Goal: Task Accomplishment & Management: Manage account settings

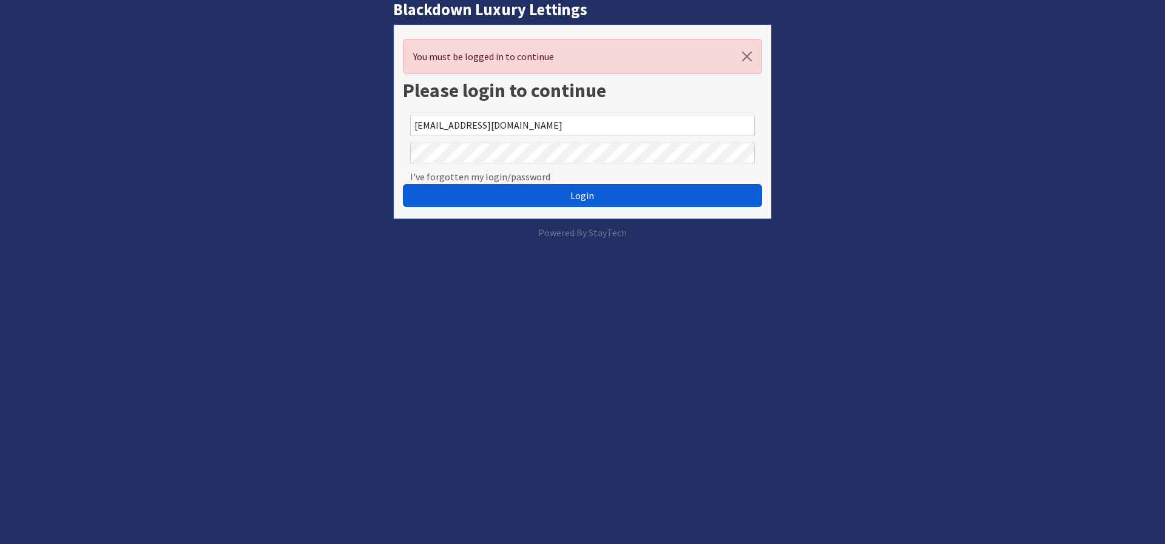
click at [561, 201] on button "Login" at bounding box center [582, 195] width 359 height 23
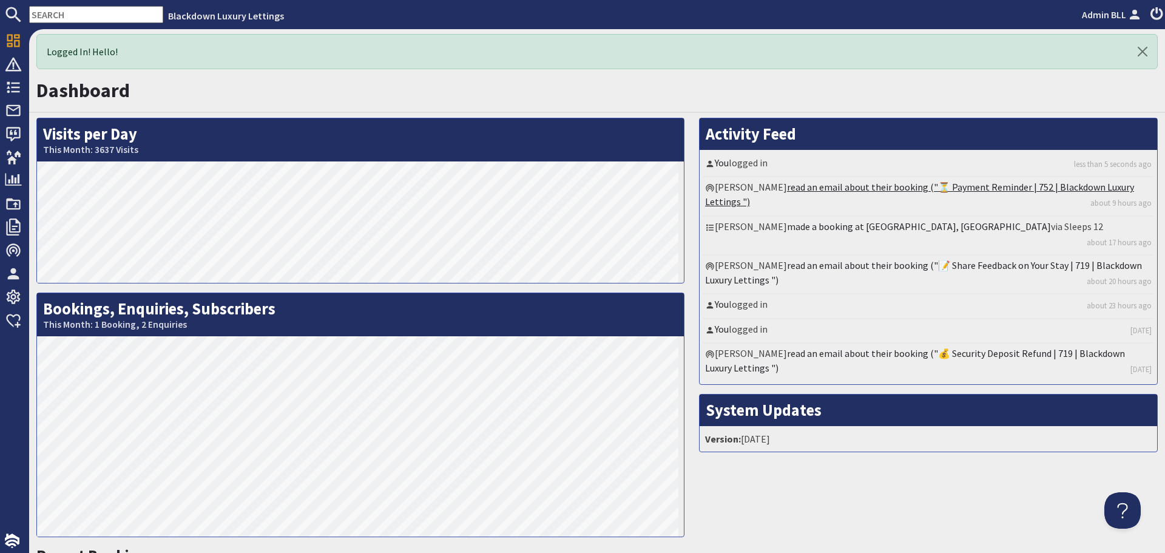
click at [873, 184] on link "read an email about their booking ("⏳ Payment Reminder | 752 | Blackdown Luxury…" at bounding box center [919, 194] width 429 height 27
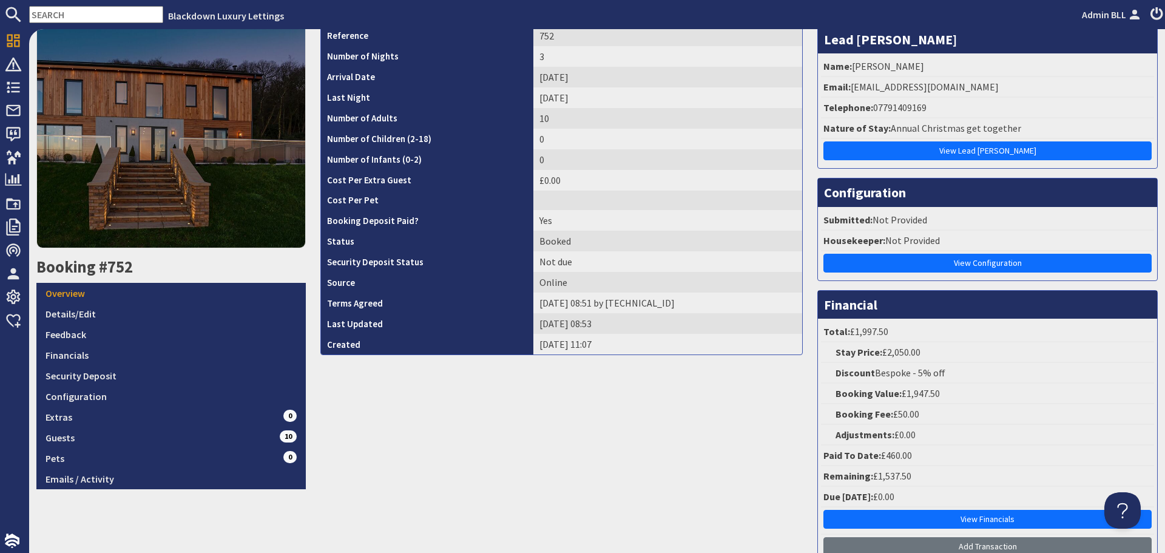
scroll to position [121, 0]
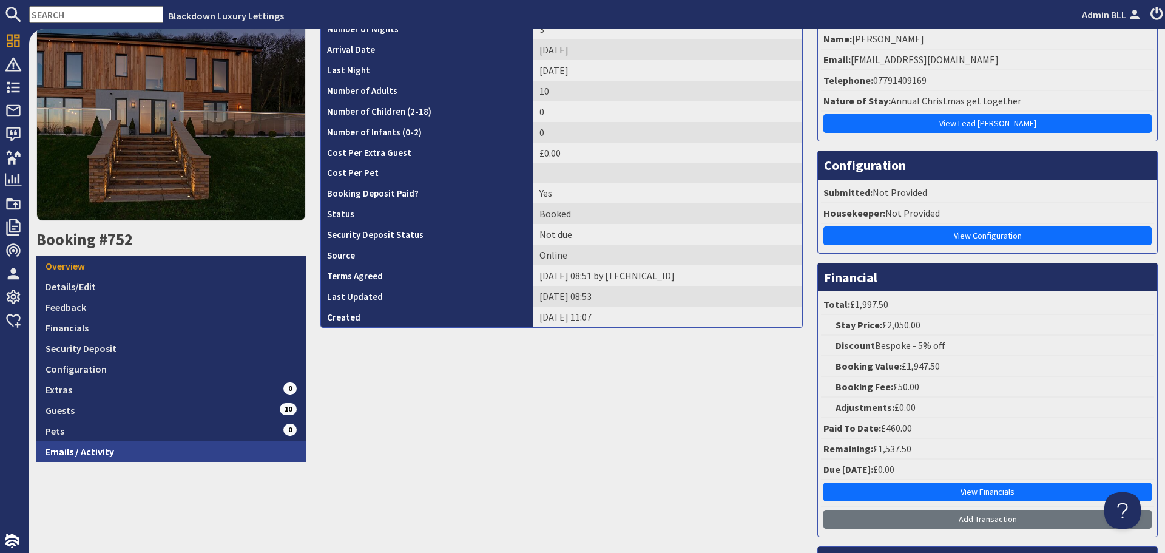
click at [214, 444] on link "Emails / Activity" at bounding box center [170, 451] width 269 height 21
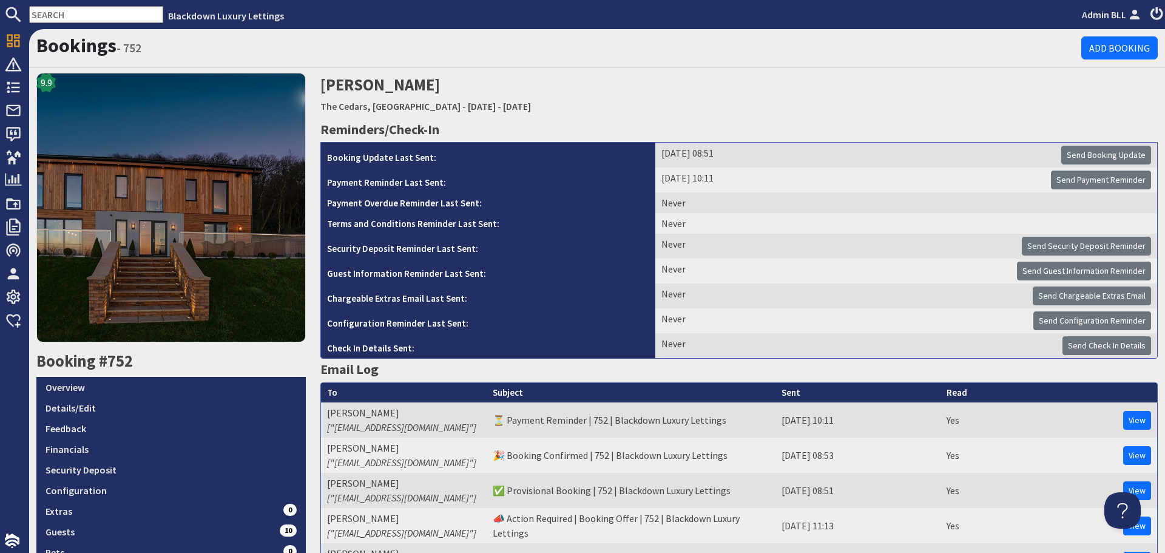
click at [138, 18] on input "text" at bounding box center [96, 14] width 134 height 17
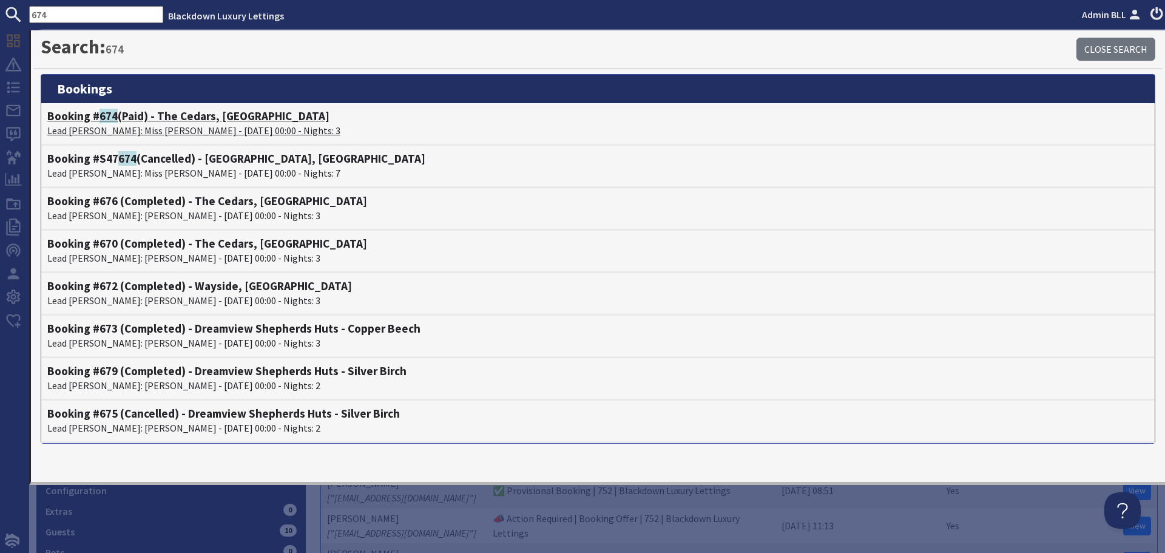
type input "674"
click at [95, 113] on h4 "Booking # 674 (Paid) - The Cedars, Devon" at bounding box center [597, 116] width 1101 height 14
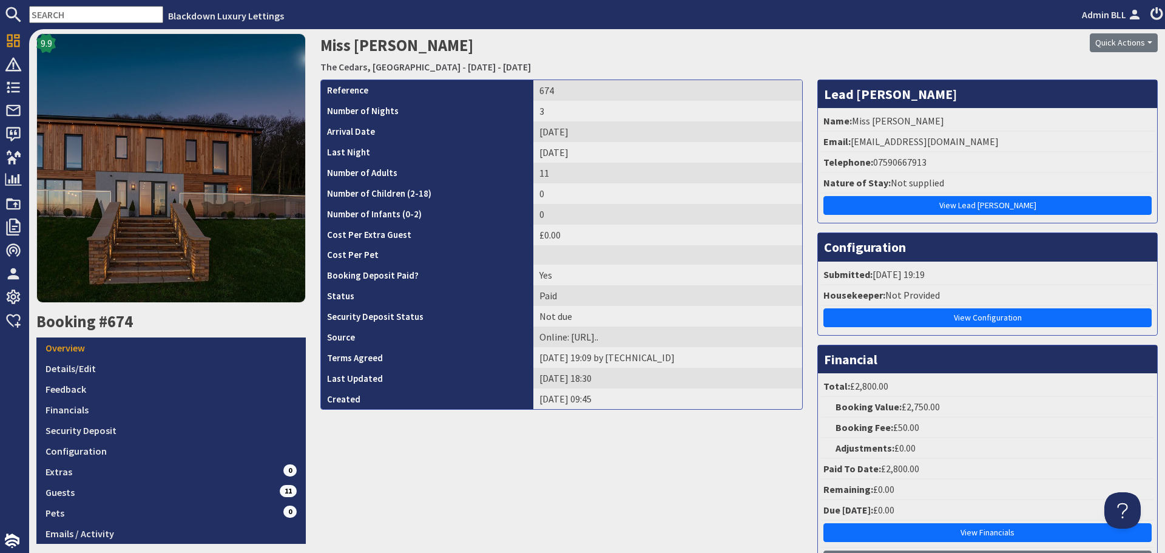
scroll to position [61, 0]
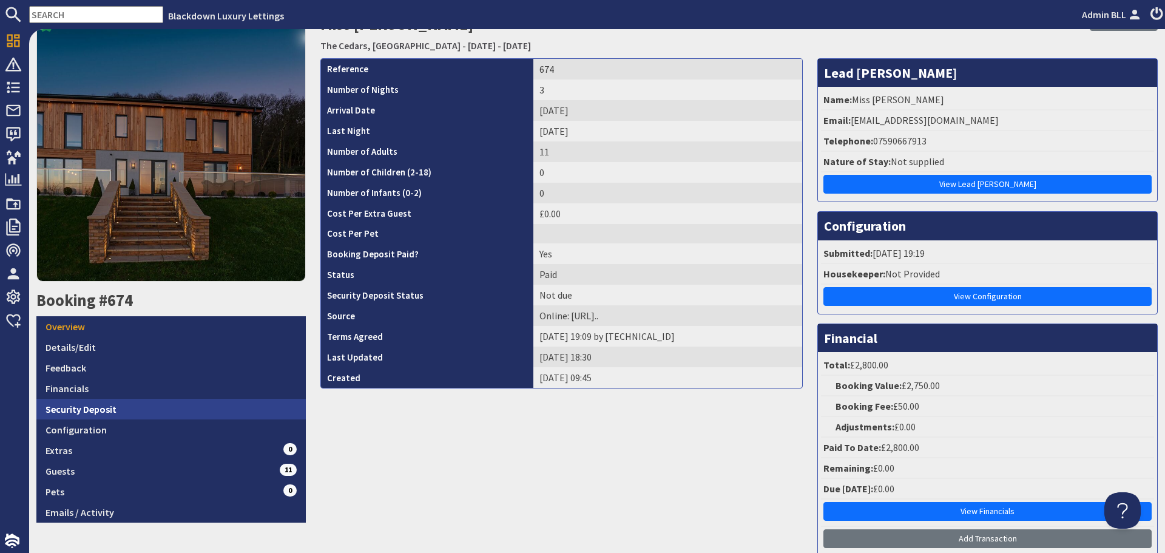
click at [205, 399] on link "Security Deposit" at bounding box center [170, 409] width 269 height 21
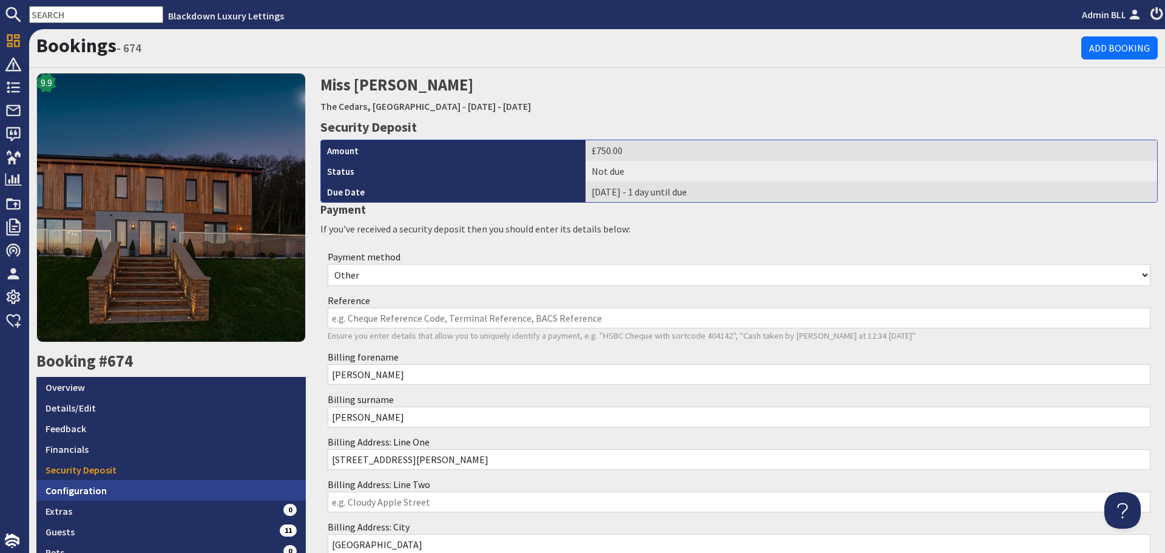
scroll to position [182, 0]
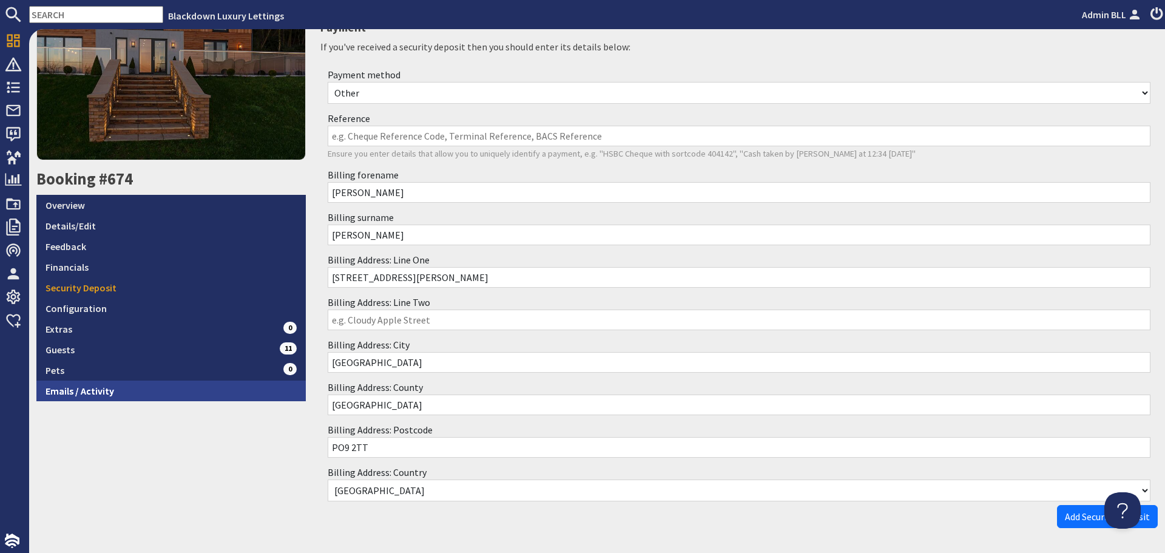
click at [203, 387] on link "Emails / Activity" at bounding box center [170, 390] width 269 height 21
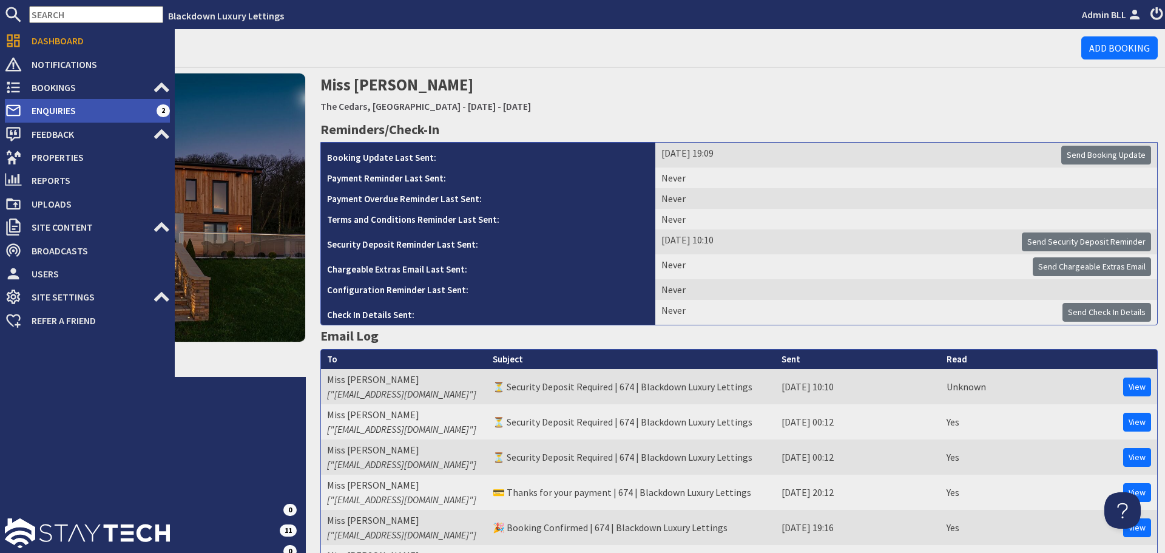
click at [54, 109] on span "Enquiries" at bounding box center [89, 110] width 135 height 19
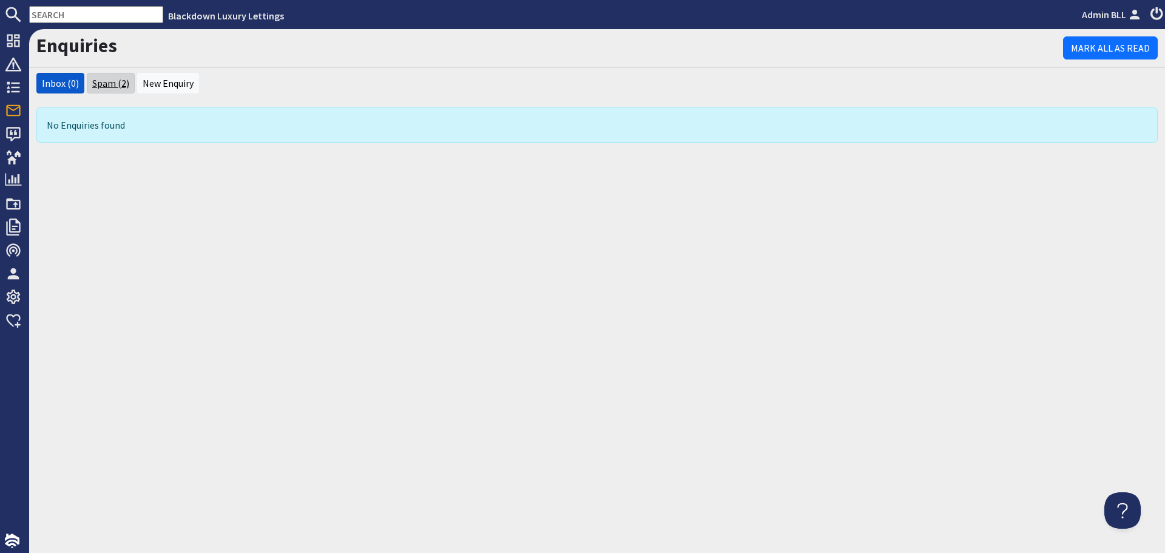
click at [112, 81] on link "Spam (2)" at bounding box center [110, 83] width 37 height 12
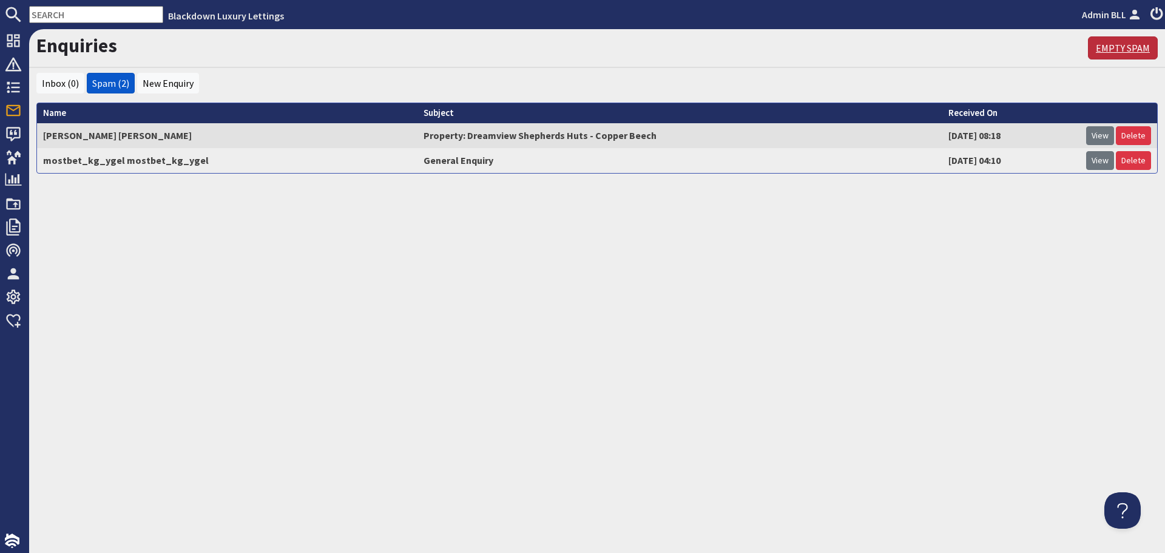
click at [1119, 49] on link "Empty Spam" at bounding box center [1123, 47] width 70 height 23
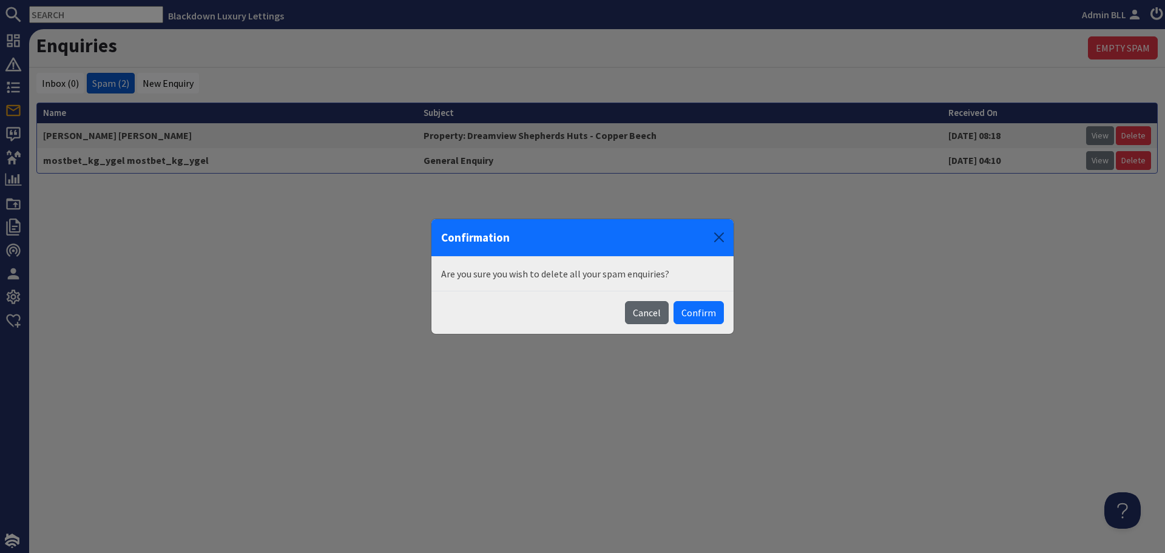
click at [647, 309] on button "Cancel" at bounding box center [647, 312] width 44 height 23
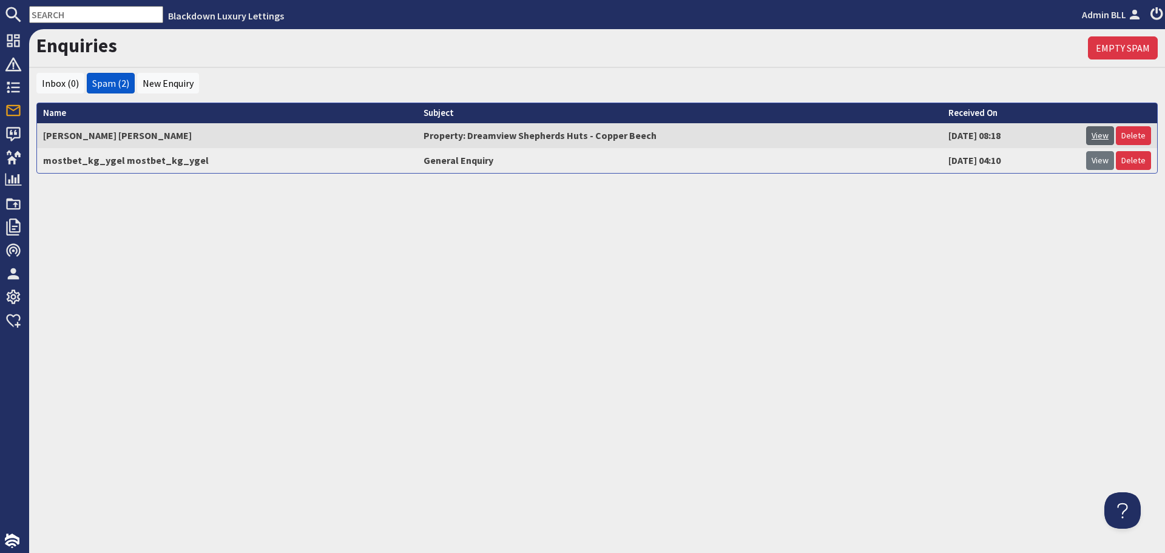
click at [1098, 133] on link "View" at bounding box center [1100, 135] width 28 height 19
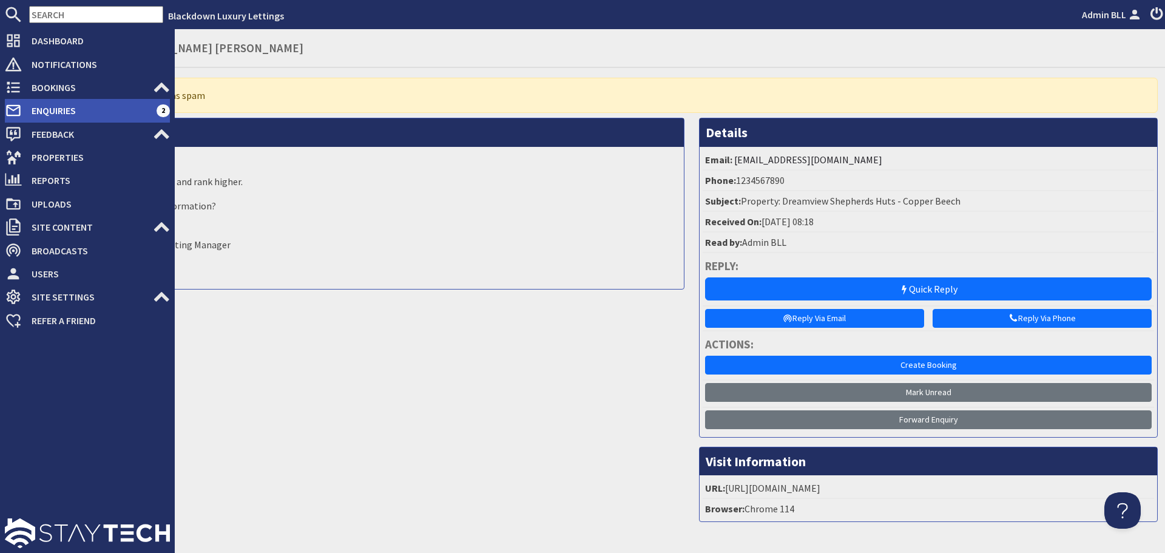
click at [28, 112] on span "Enquiries" at bounding box center [89, 110] width 135 height 19
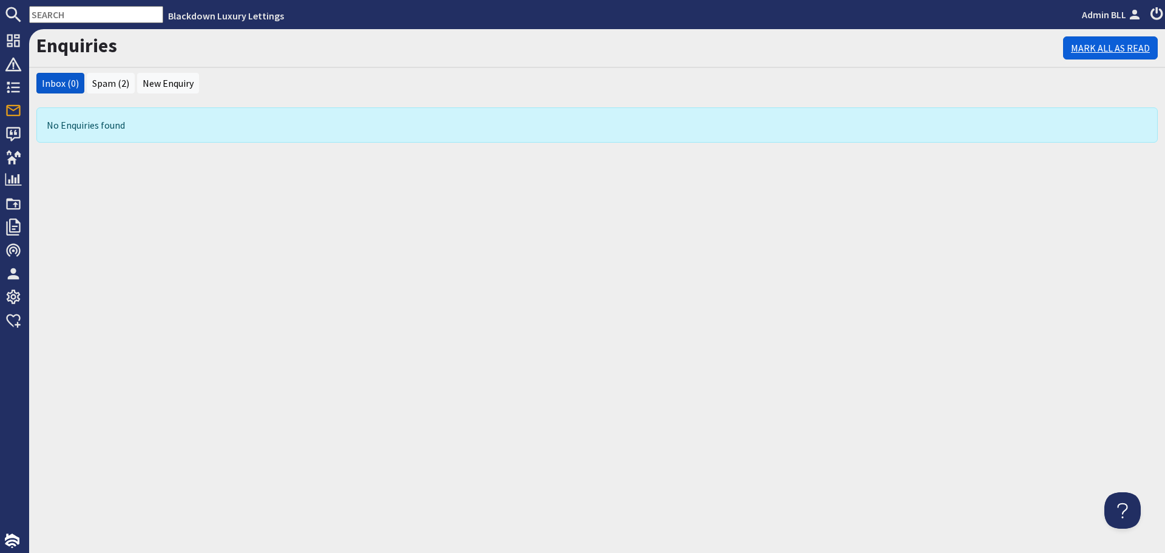
click at [1079, 44] on link "Mark All As Read" at bounding box center [1110, 47] width 95 height 23
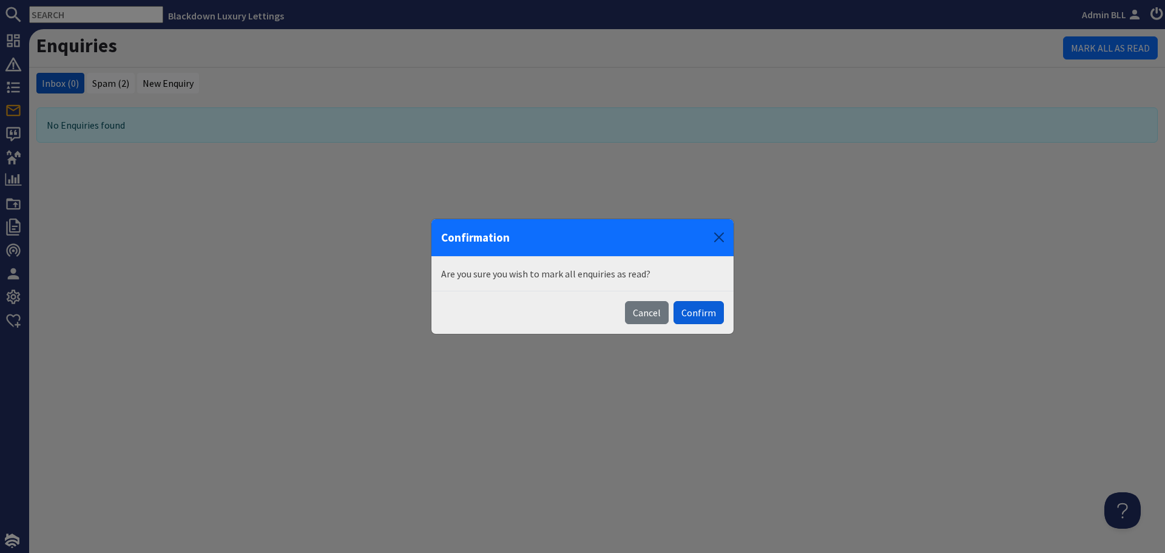
click at [699, 307] on button "Confirm" at bounding box center [698, 312] width 50 height 23
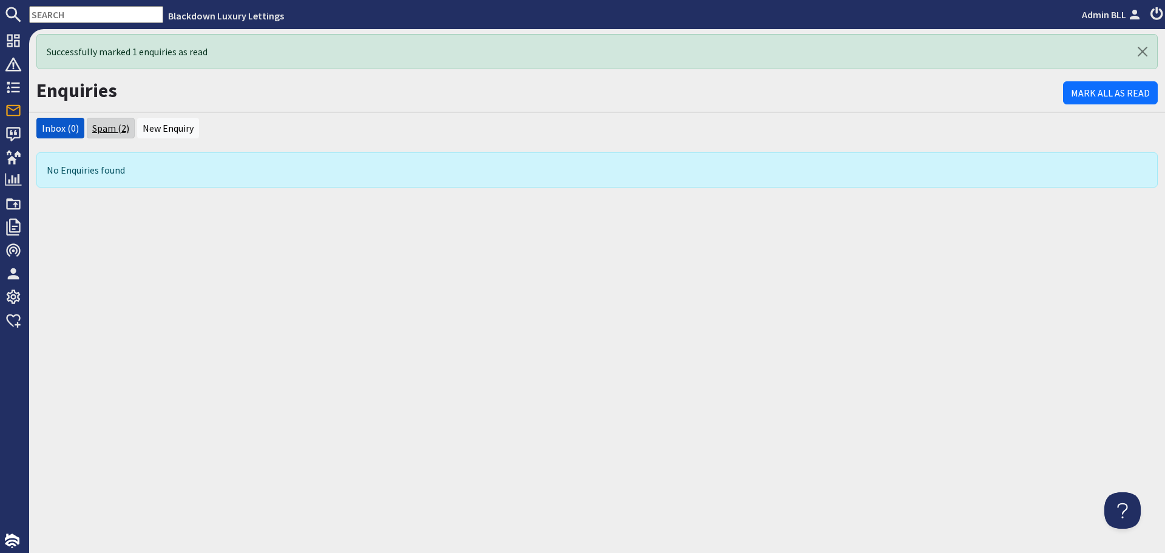
click at [114, 122] on link "Spam (2)" at bounding box center [110, 128] width 37 height 12
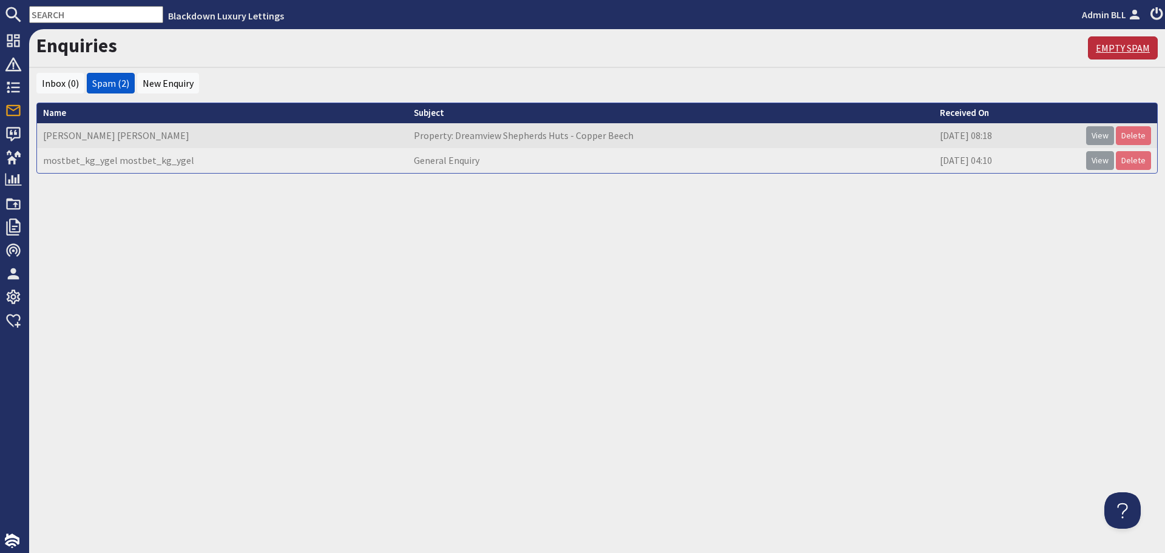
click at [1127, 38] on link "Empty Spam" at bounding box center [1123, 47] width 70 height 23
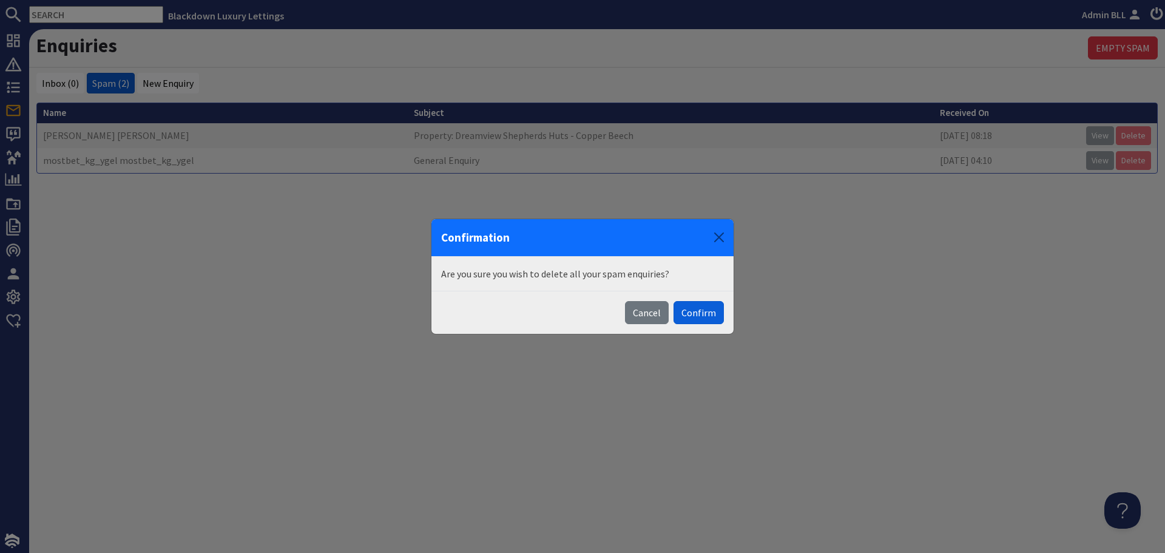
click at [703, 305] on button "Confirm" at bounding box center [698, 312] width 50 height 23
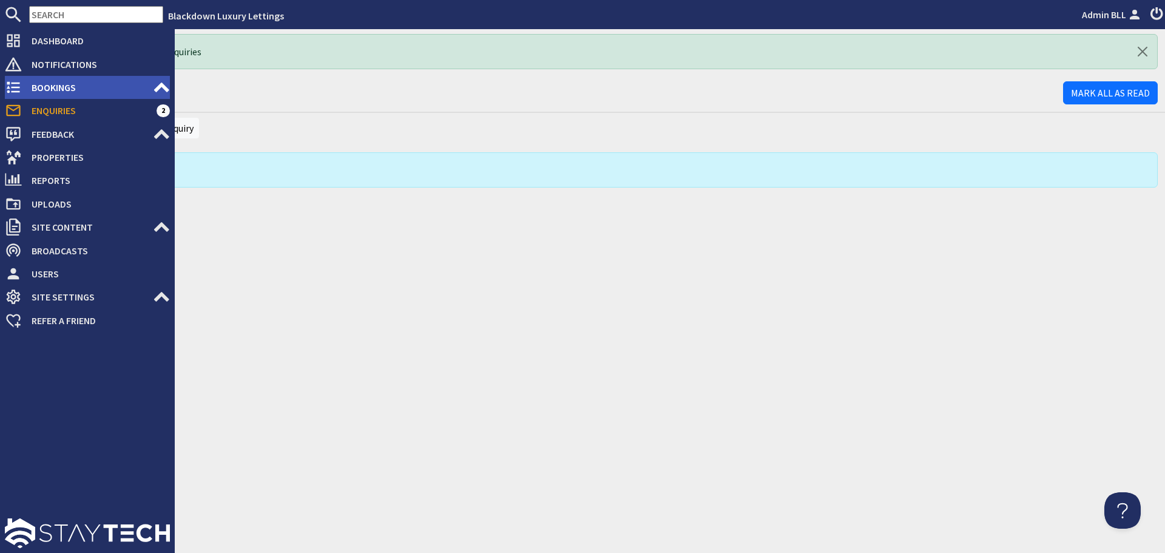
click at [38, 86] on span "Bookings" at bounding box center [87, 87] width 131 height 19
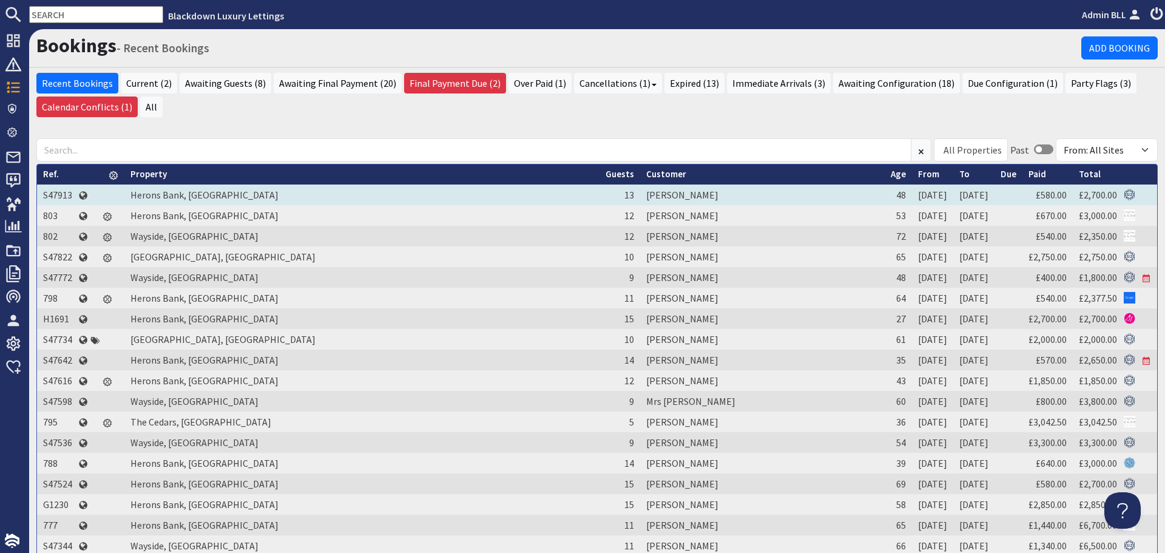
click at [640, 192] on td "[PERSON_NAME]" at bounding box center [762, 194] width 245 height 21
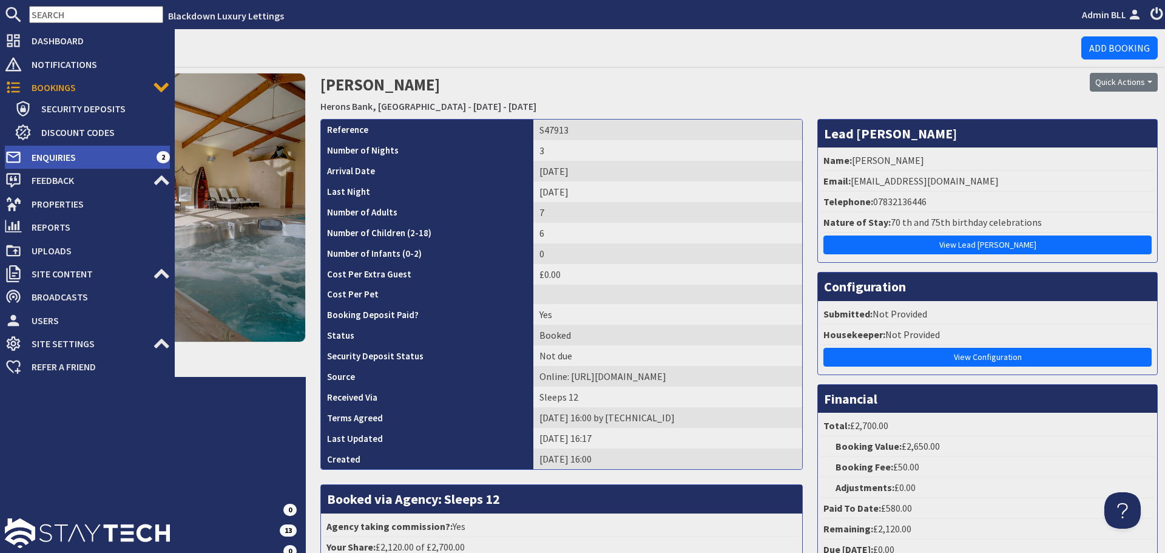
click at [106, 161] on span "Enquiries" at bounding box center [89, 156] width 135 height 19
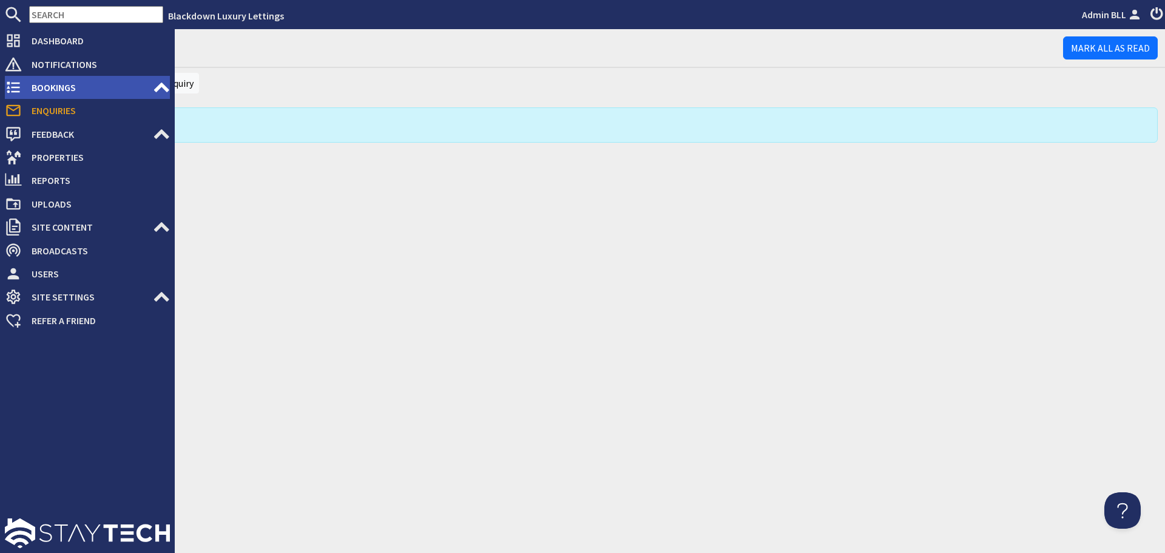
click at [44, 87] on span "Bookings" at bounding box center [87, 87] width 131 height 19
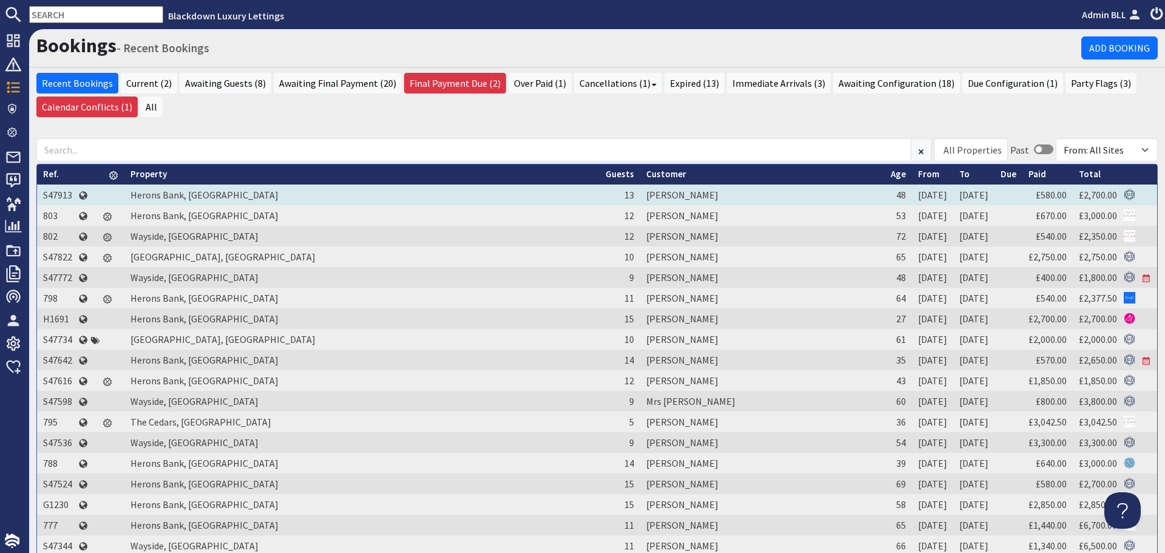
click at [640, 190] on td "[PERSON_NAME]" at bounding box center [762, 194] width 245 height 21
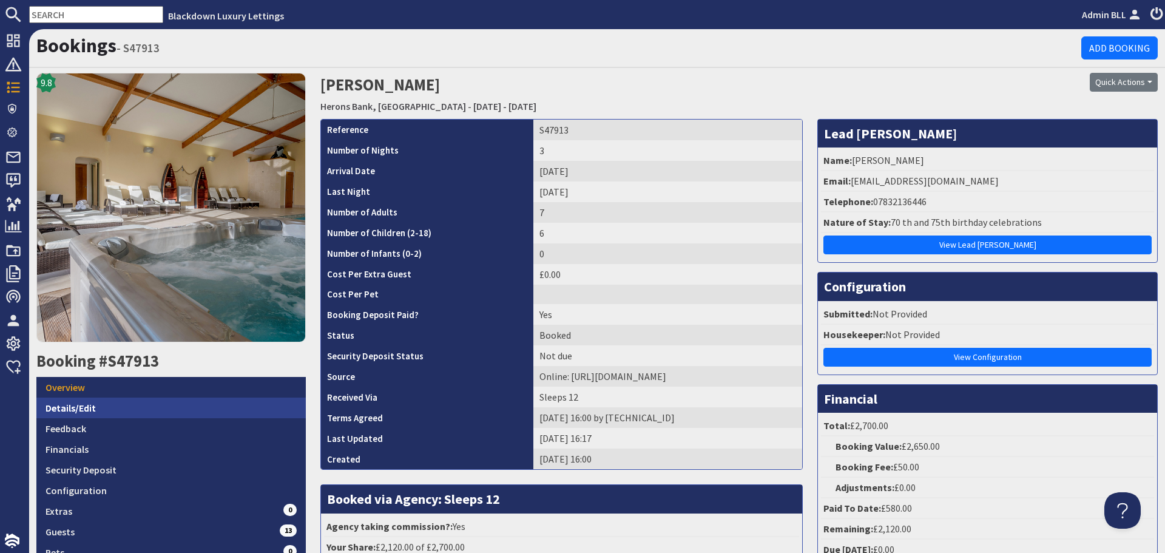
click at [186, 397] on link "Details/Edit" at bounding box center [170, 407] width 269 height 21
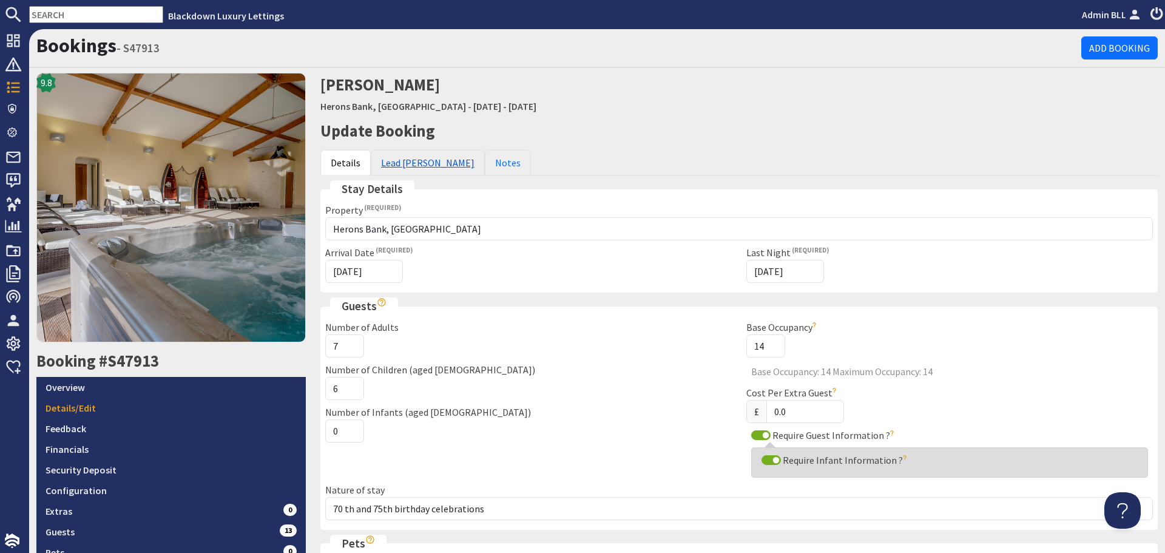
click at [415, 161] on link "Lead [PERSON_NAME]" at bounding box center [428, 162] width 114 height 25
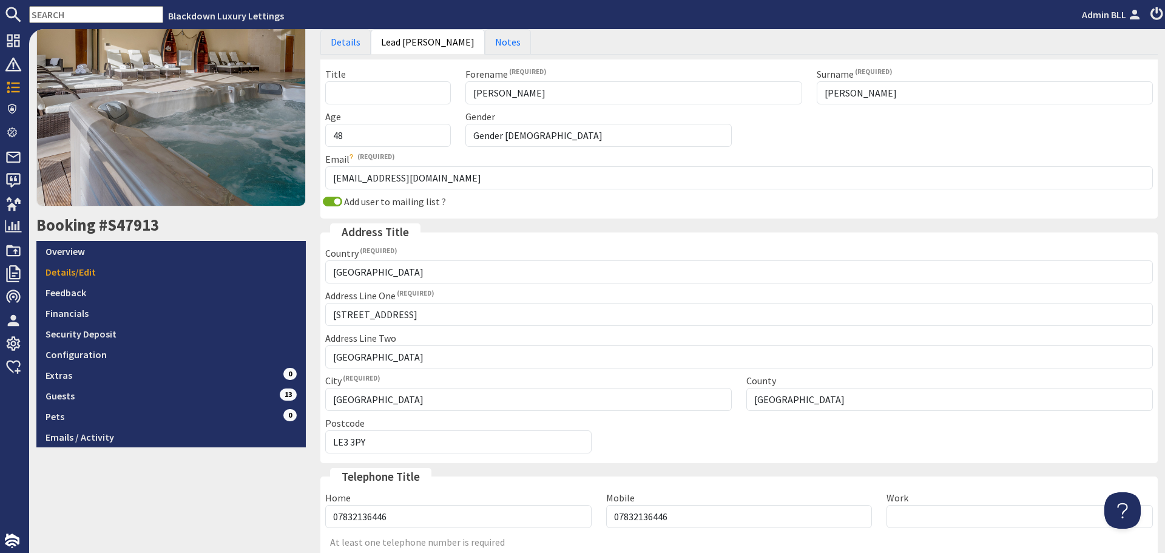
scroll to position [182, 0]
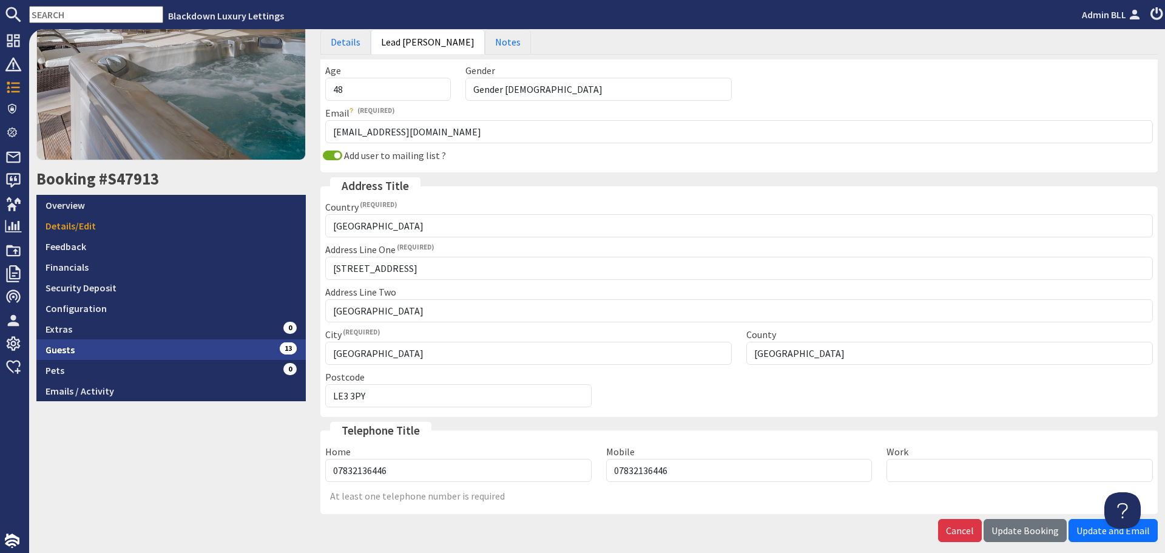
click at [262, 345] on link "Guests 13" at bounding box center [170, 349] width 269 height 21
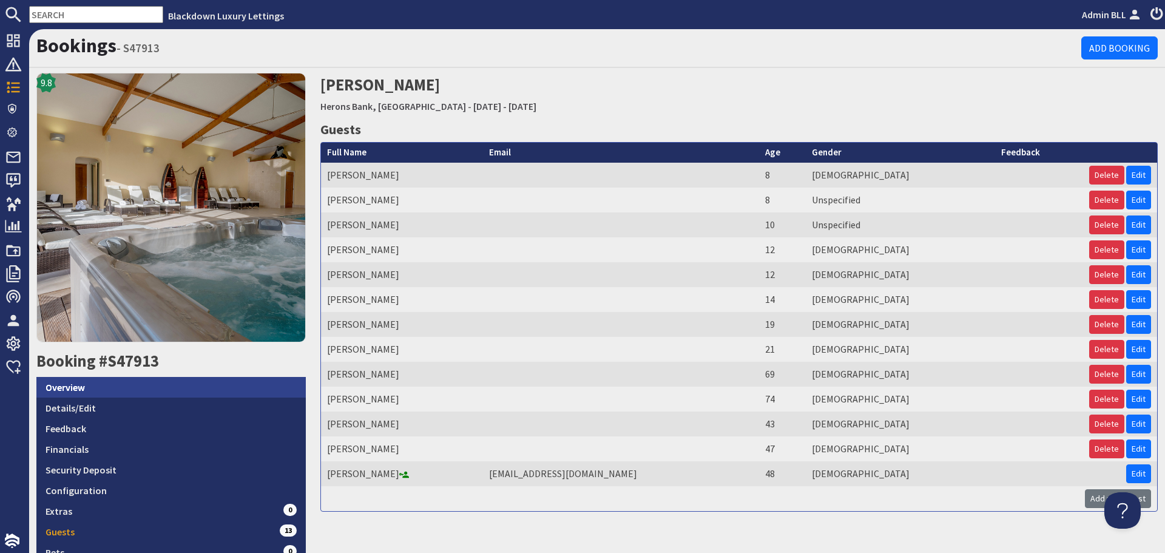
click at [202, 387] on link "Overview" at bounding box center [170, 387] width 269 height 21
